Goal: Transaction & Acquisition: Purchase product/service

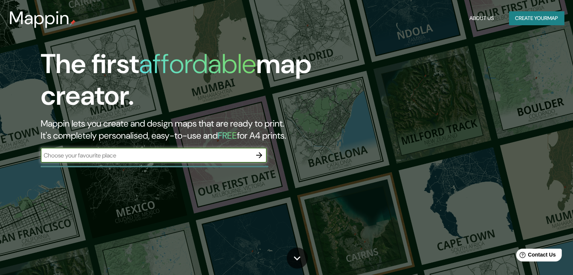
click at [226, 150] on div "​" at bounding box center [154, 155] width 226 height 15
paste input "-11.847940849025063, -77.04067588425212"
type input "-11.847940849025063, -77.04067588425212"
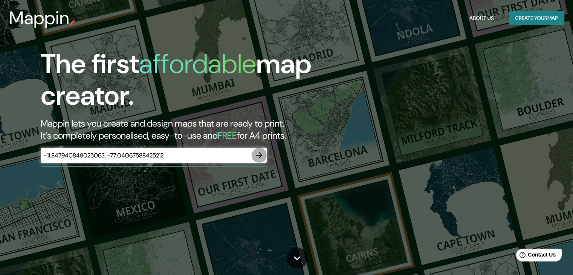
click at [258, 156] on icon "button" at bounding box center [259, 155] width 9 height 9
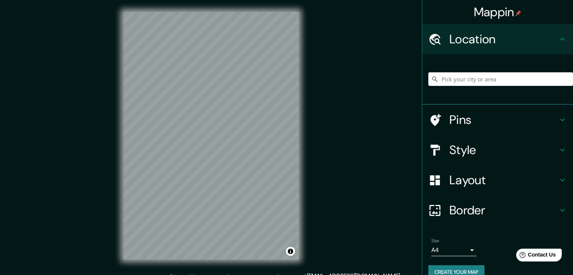
click at [495, 145] on h4 "Style" at bounding box center [503, 149] width 108 height 15
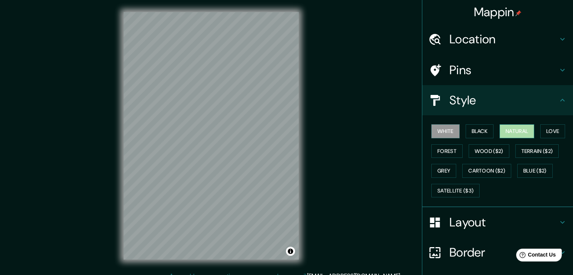
click at [514, 133] on button "Natural" at bounding box center [516, 131] width 35 height 14
click at [551, 132] on button "Love" at bounding box center [552, 131] width 25 height 14
click at [521, 132] on button "Natural" at bounding box center [516, 131] width 35 height 14
click at [484, 131] on button "Black" at bounding box center [480, 131] width 28 height 14
click at [447, 133] on button "White" at bounding box center [445, 131] width 28 height 14
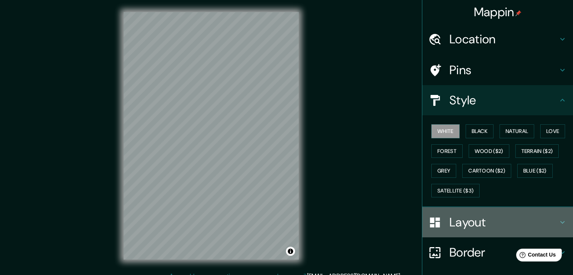
click at [450, 215] on h4 "Layout" at bounding box center [503, 222] width 108 height 15
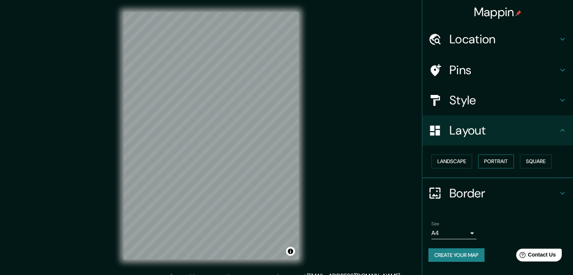
click at [505, 163] on button "Portrait" at bounding box center [496, 161] width 36 height 14
click at [491, 42] on h4 "Location" at bounding box center [503, 39] width 108 height 15
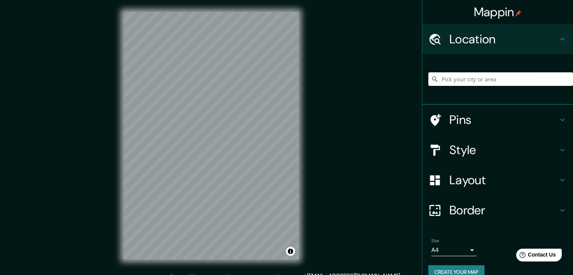
click at [482, 78] on input "Pick your city or area" at bounding box center [500, 79] width 145 height 14
paste input "-11.847940849025063, -77.04067588425212"
type input "-11.847940849025063, -77.04067588425212"
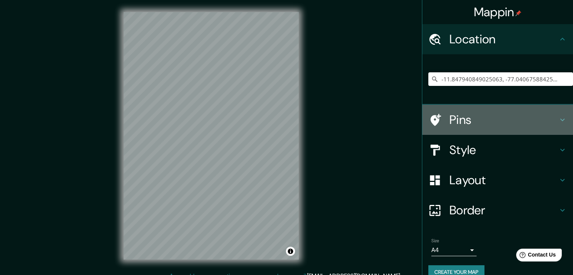
click at [455, 116] on h4 "Pins" at bounding box center [503, 119] width 108 height 15
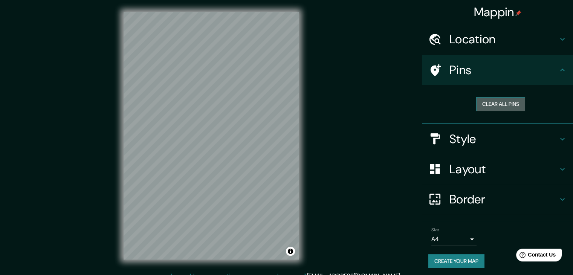
click at [487, 105] on button "Clear all pins" at bounding box center [500, 104] width 49 height 14
click at [485, 107] on button "Clear all pins" at bounding box center [500, 104] width 49 height 14
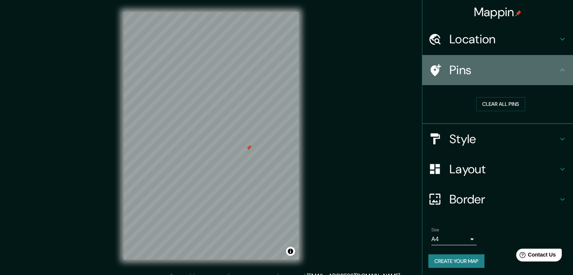
click at [539, 82] on div "Pins" at bounding box center [497, 70] width 151 height 30
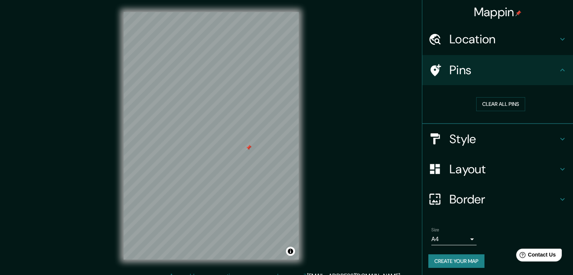
click at [247, 150] on div at bounding box center [249, 148] width 6 height 6
click at [301, 190] on div "© Mapbox © OpenStreetMap Improve this map" at bounding box center [210, 136] width 199 height 272
